Goal: Task Accomplishment & Management: Use online tool/utility

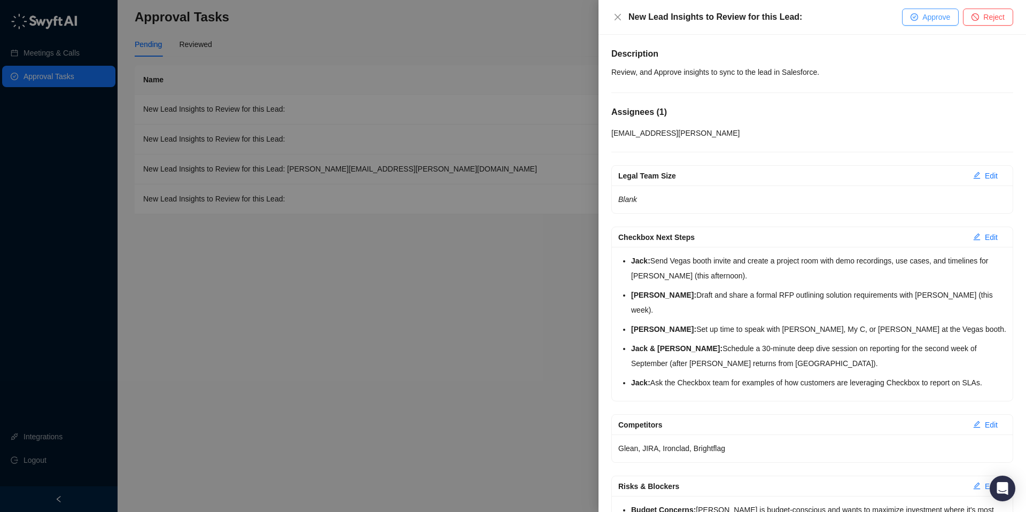
click at [916, 19] on icon "check-circle" at bounding box center [914, 16] width 7 height 7
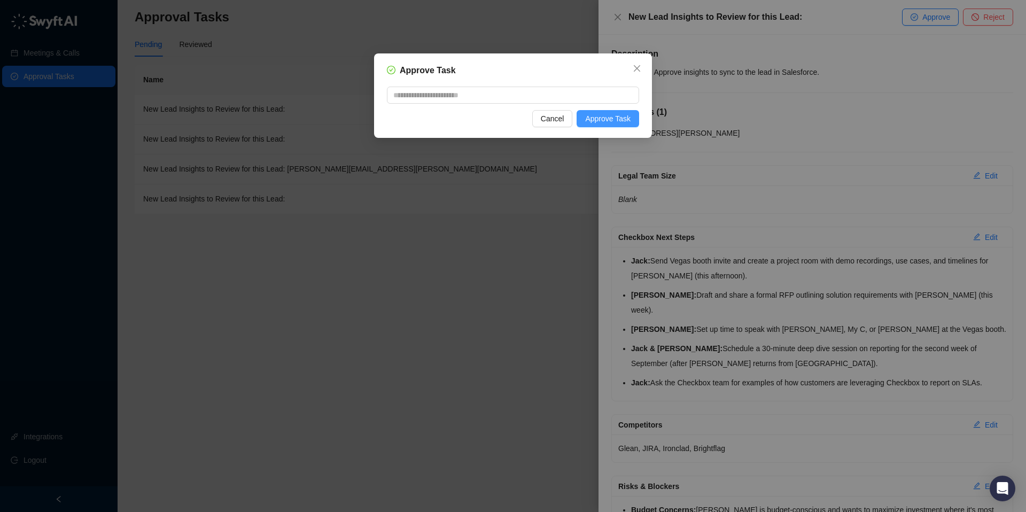
click at [622, 119] on span "Approve Task" at bounding box center [607, 119] width 45 height 12
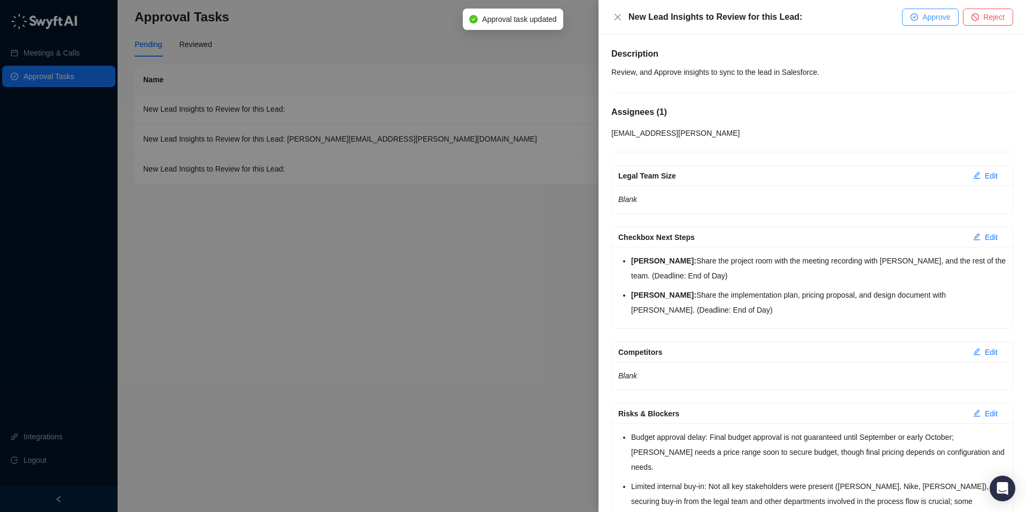
click at [920, 13] on button "Approve" at bounding box center [930, 17] width 57 height 17
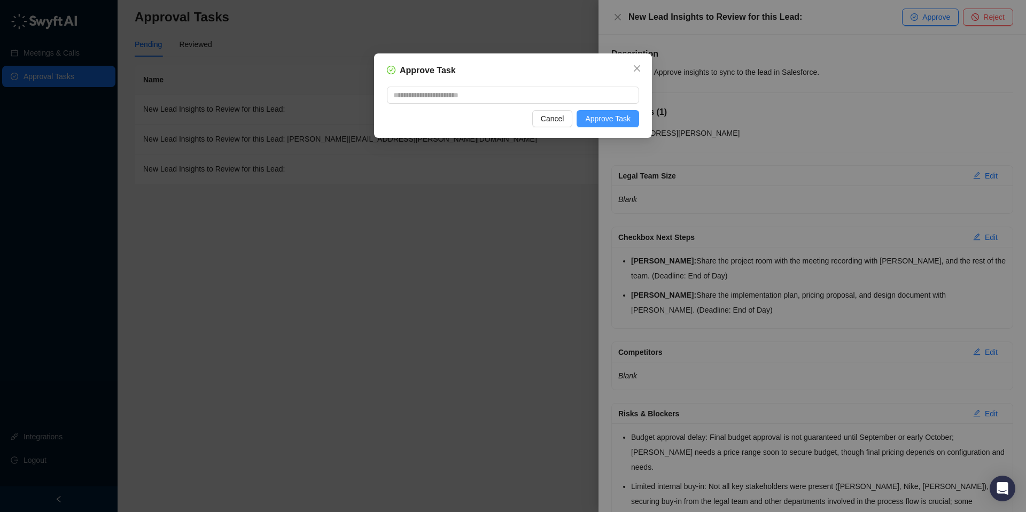
click at [616, 119] on span "Approve Task" at bounding box center [607, 119] width 45 height 12
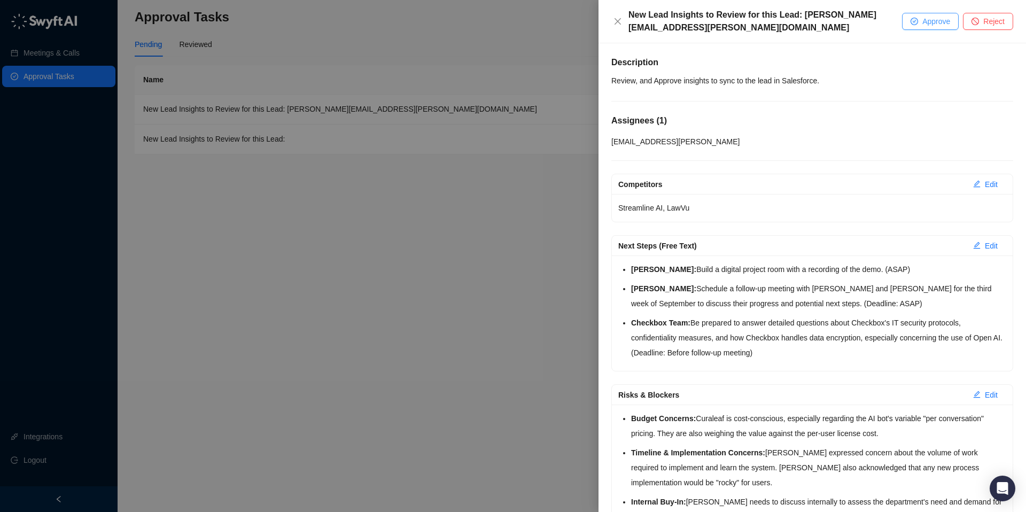
click at [935, 24] on span "Approve" at bounding box center [937, 22] width 28 height 12
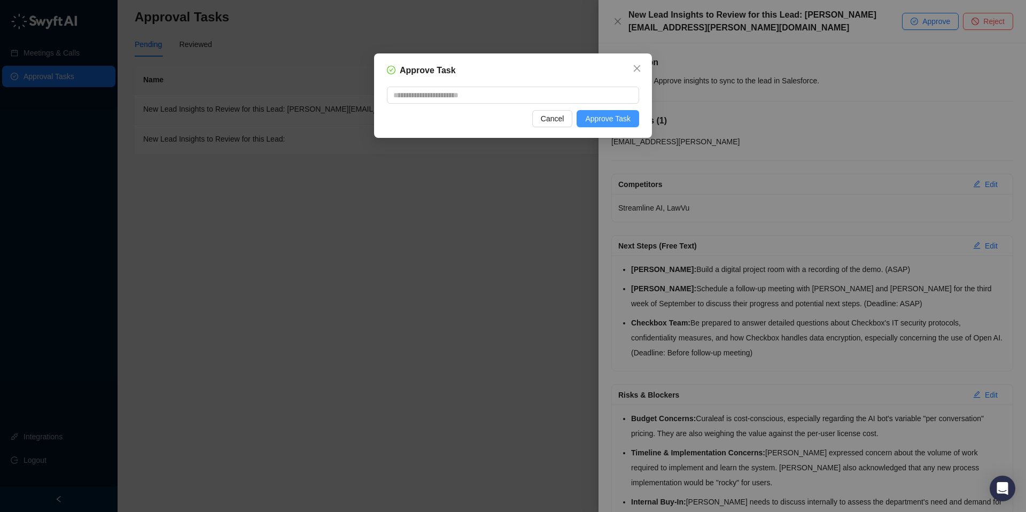
click at [616, 120] on span "Approve Task" at bounding box center [607, 119] width 45 height 12
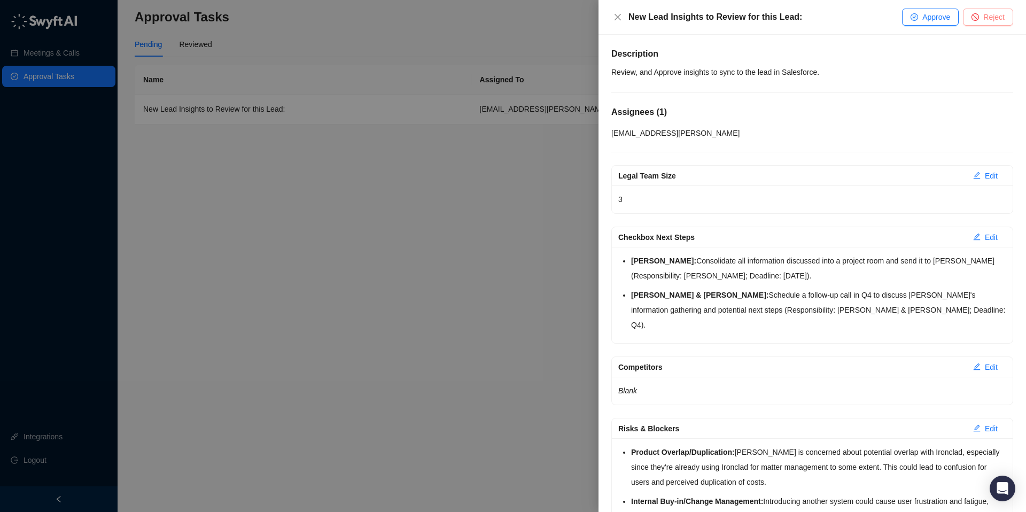
click at [991, 13] on span "Reject" at bounding box center [994, 17] width 21 height 12
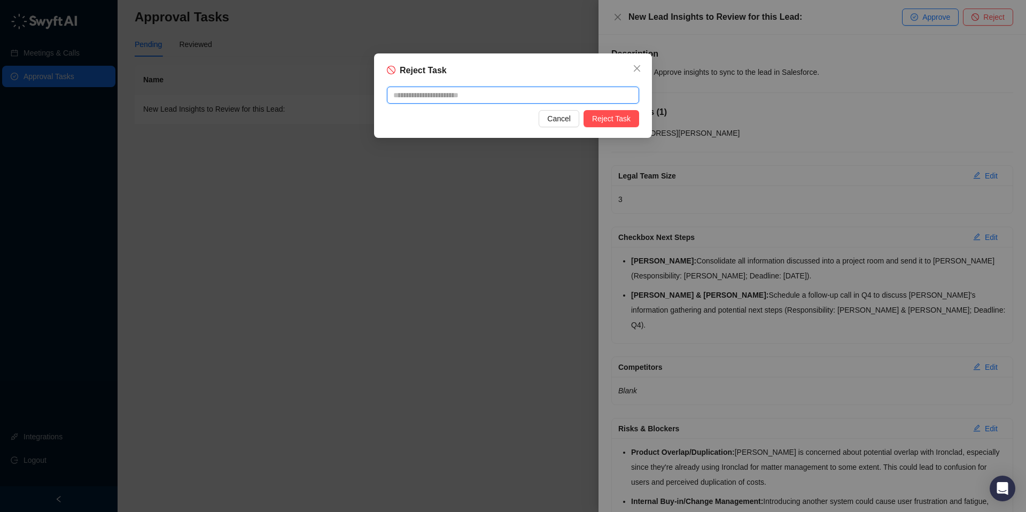
click at [477, 98] on textarea at bounding box center [513, 95] width 252 height 17
click at [642, 60] on button "Close" at bounding box center [637, 68] width 17 height 17
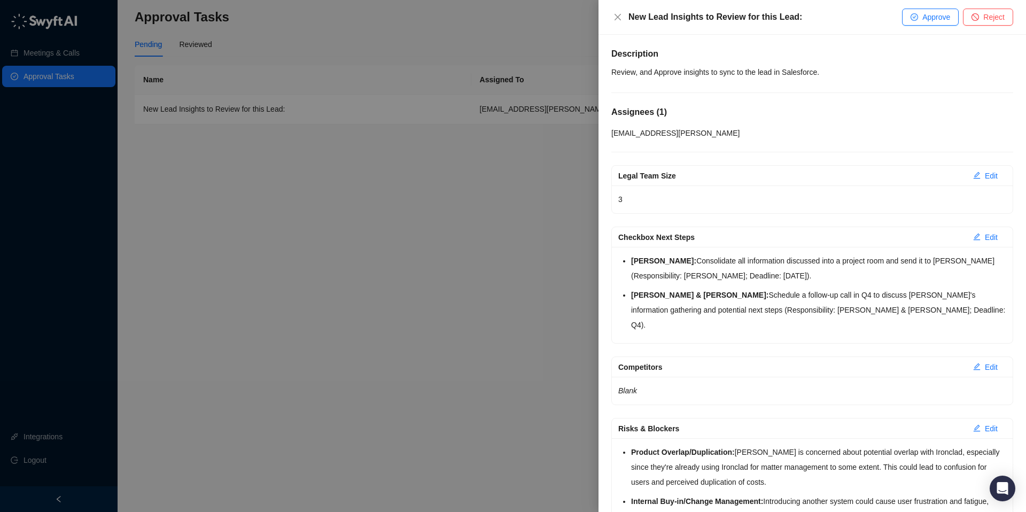
click at [645, 156] on div "Description Review, and Approve insights to sync to the lead in Salesforce. Ass…" at bounding box center [813, 479] width 402 height 862
click at [645, 125] on div "Assignees ( 1 ) [PERSON_NAME][EMAIL_ADDRESS][PERSON_NAME]" at bounding box center [813, 122] width 402 height 33
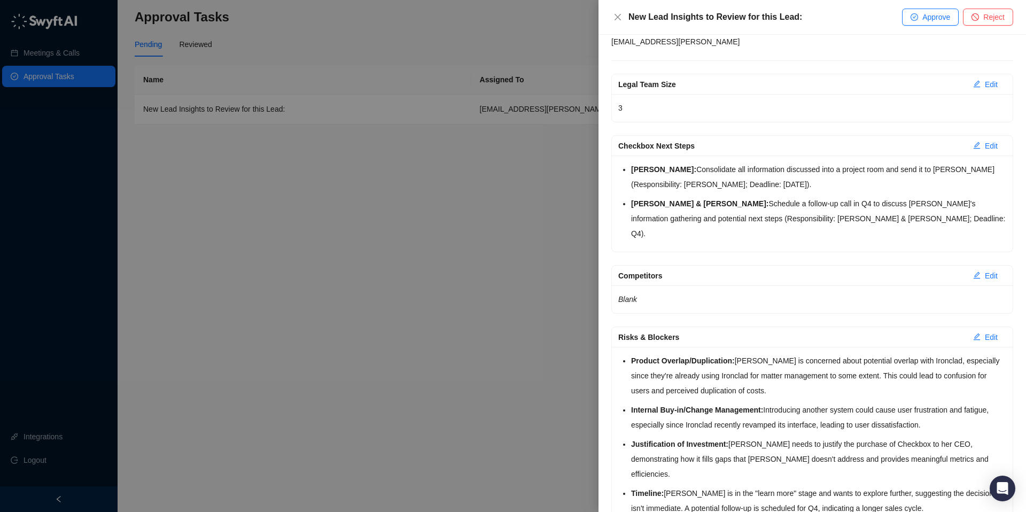
scroll to position [118, 0]
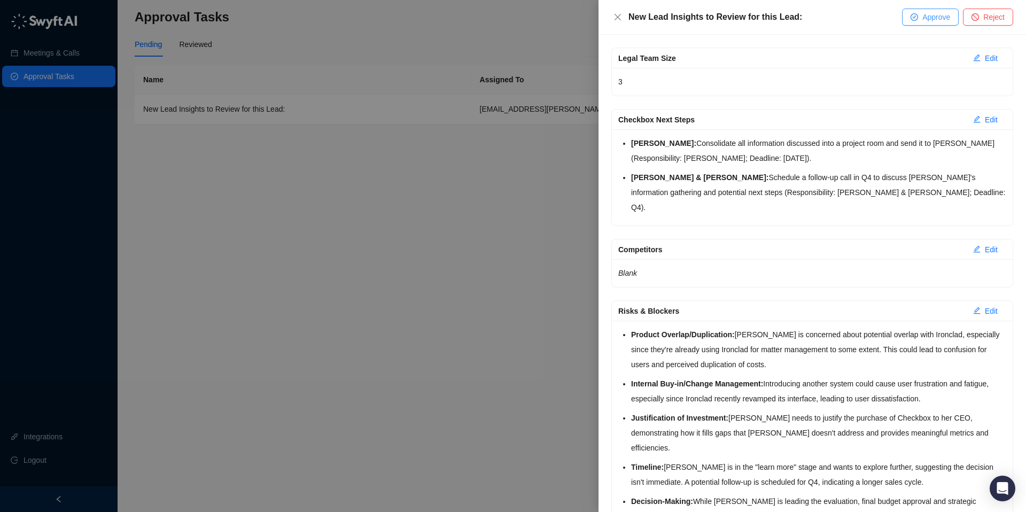
click at [944, 22] on span "Approve" at bounding box center [937, 17] width 28 height 12
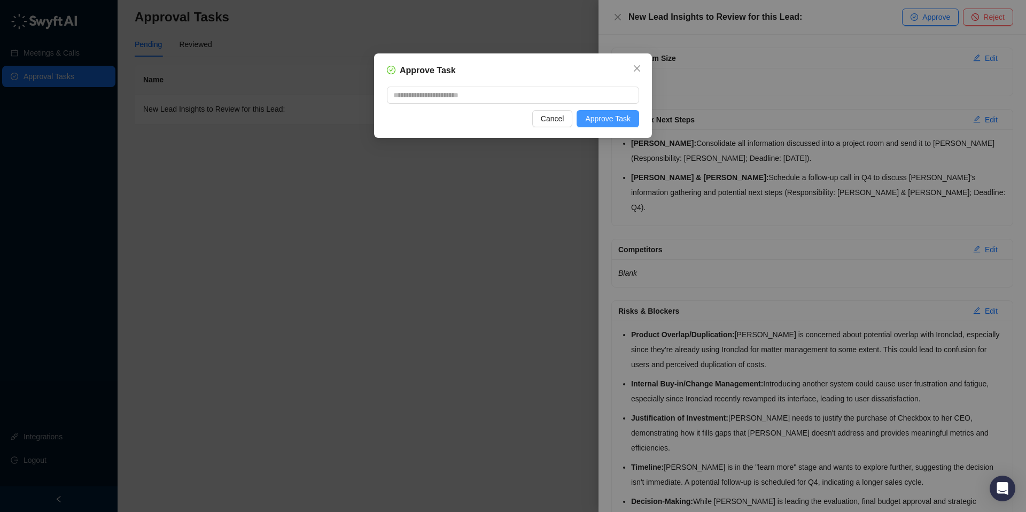
click at [612, 123] on span "Approve Task" at bounding box center [607, 119] width 45 height 12
